Goal: Task Accomplishment & Management: Manage account settings

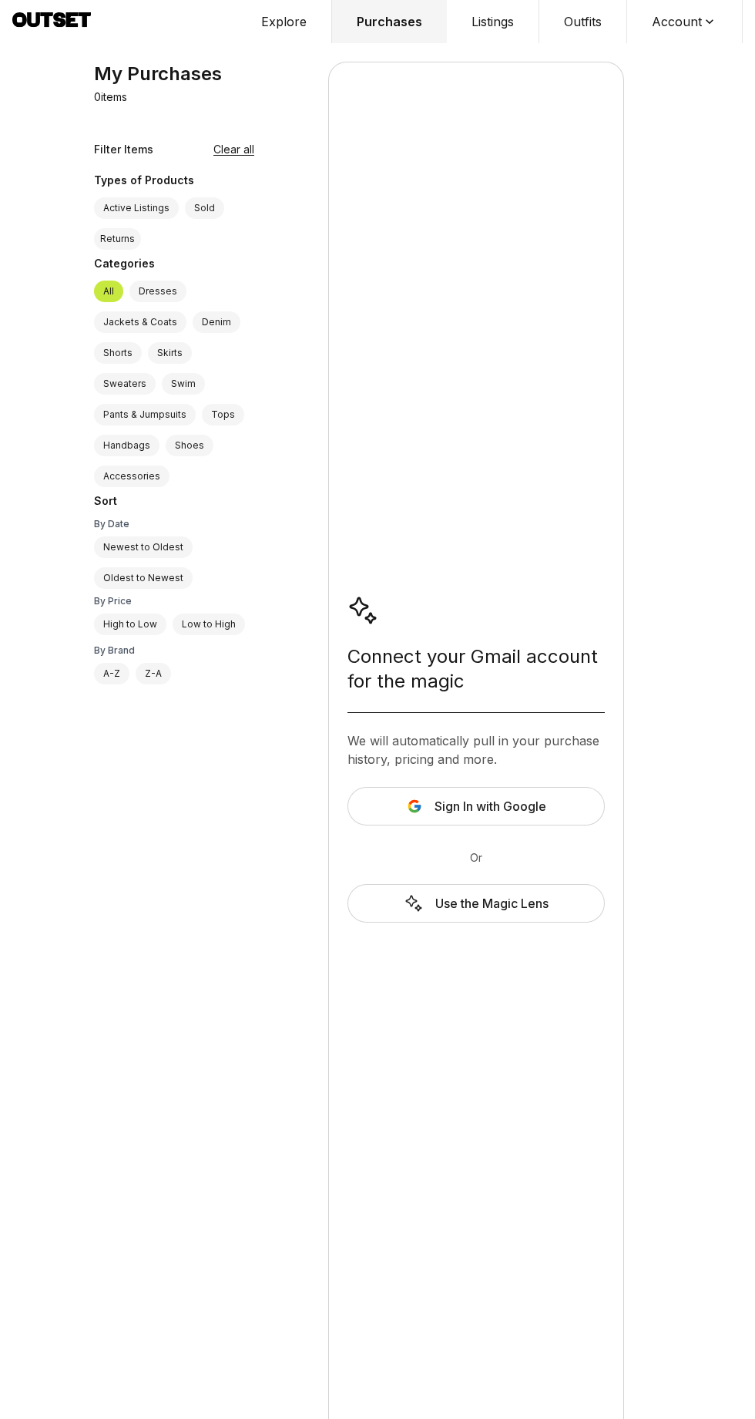
click at [548, 793] on button "Sign In with Google" at bounding box center [476, 806] width 257 height 39
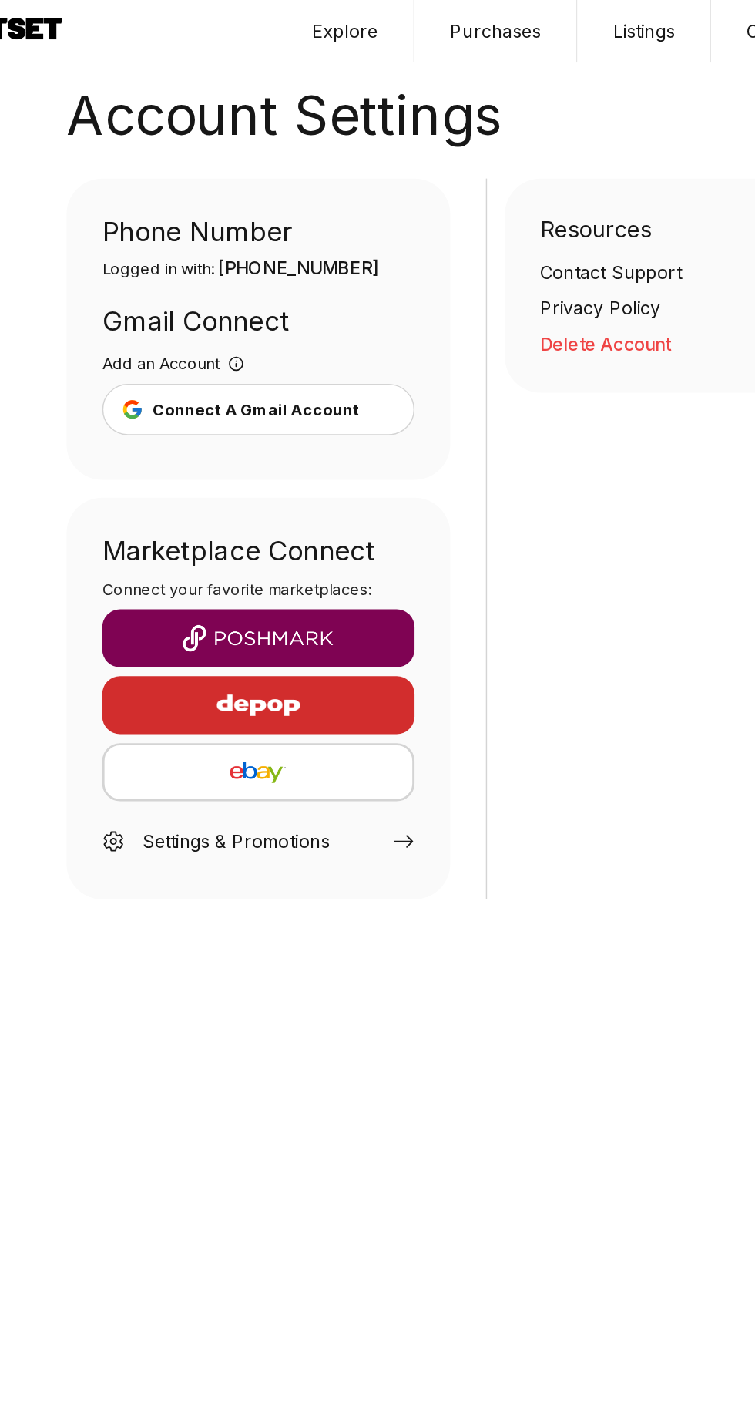
click at [250, 438] on img "button" at bounding box center [226, 441] width 191 height 18
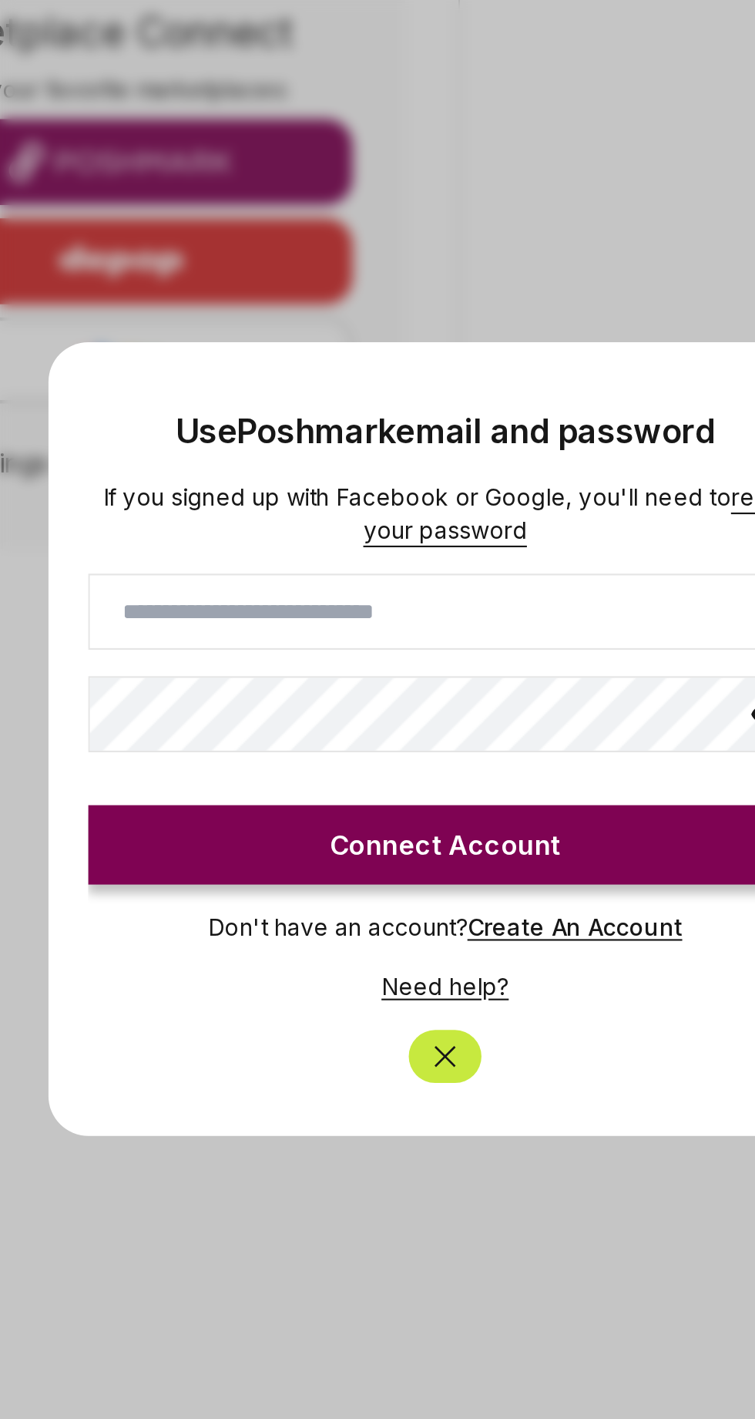
click at [429, 651] on input at bounding box center [377, 650] width 333 height 35
click button "Connect Account" at bounding box center [377, 759] width 333 height 37
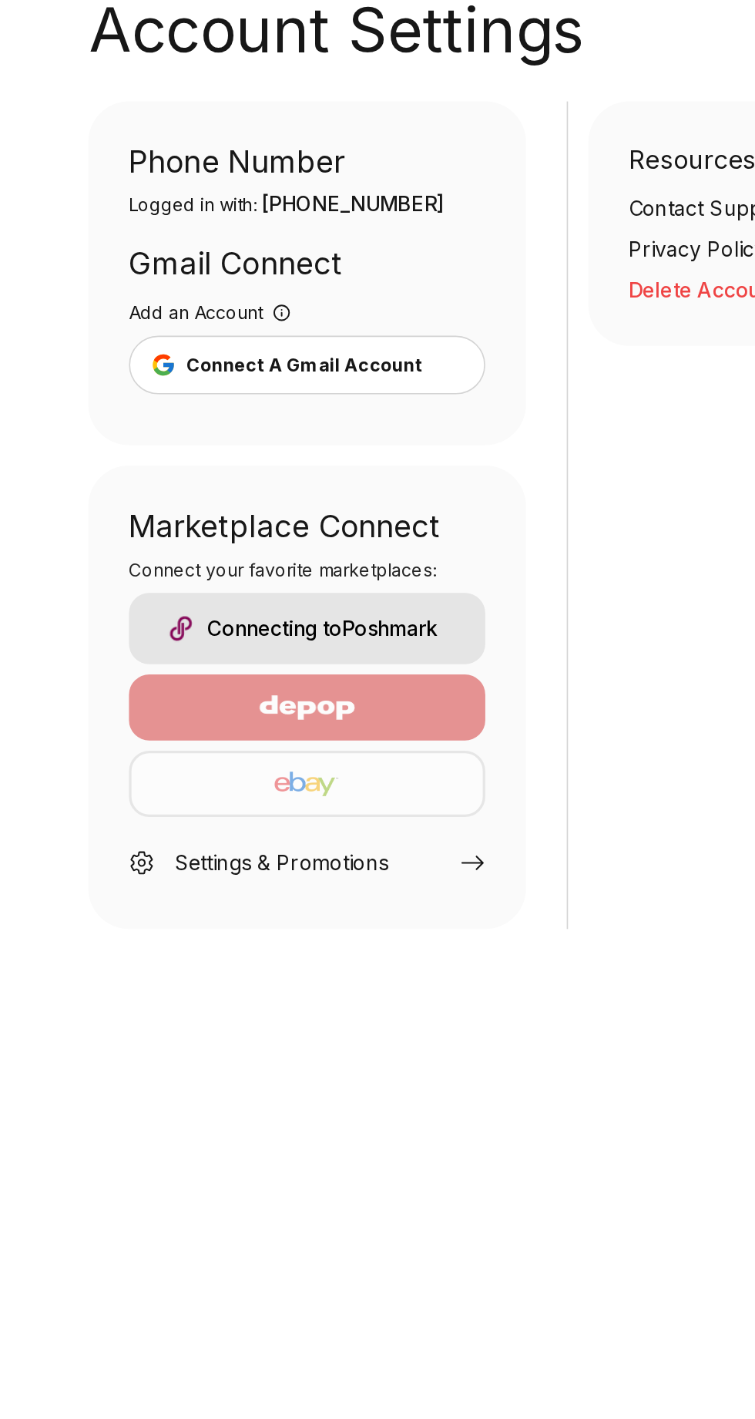
click at [327, 584] on icon at bounding box center [327, 584] width 14 height 8
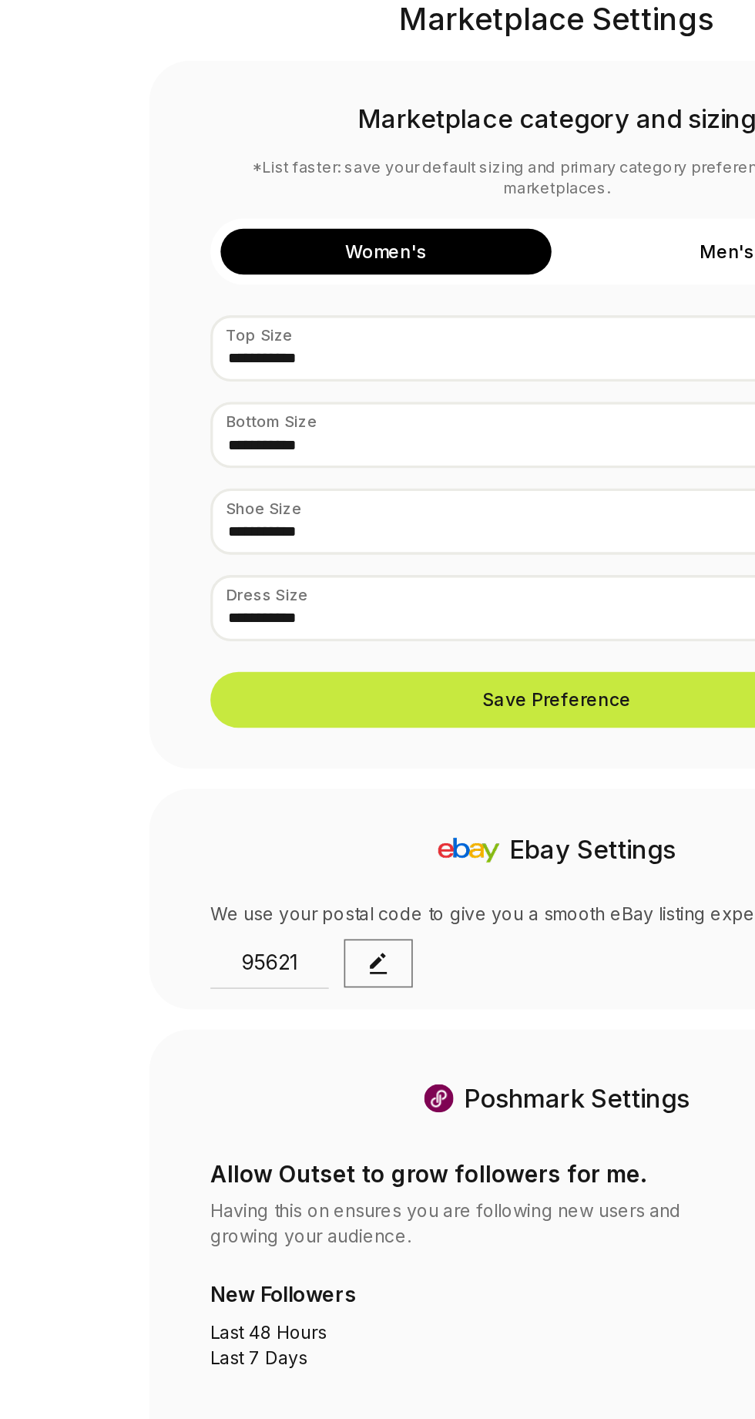
select select "**"
